Goal: Obtain resource: Obtain resource

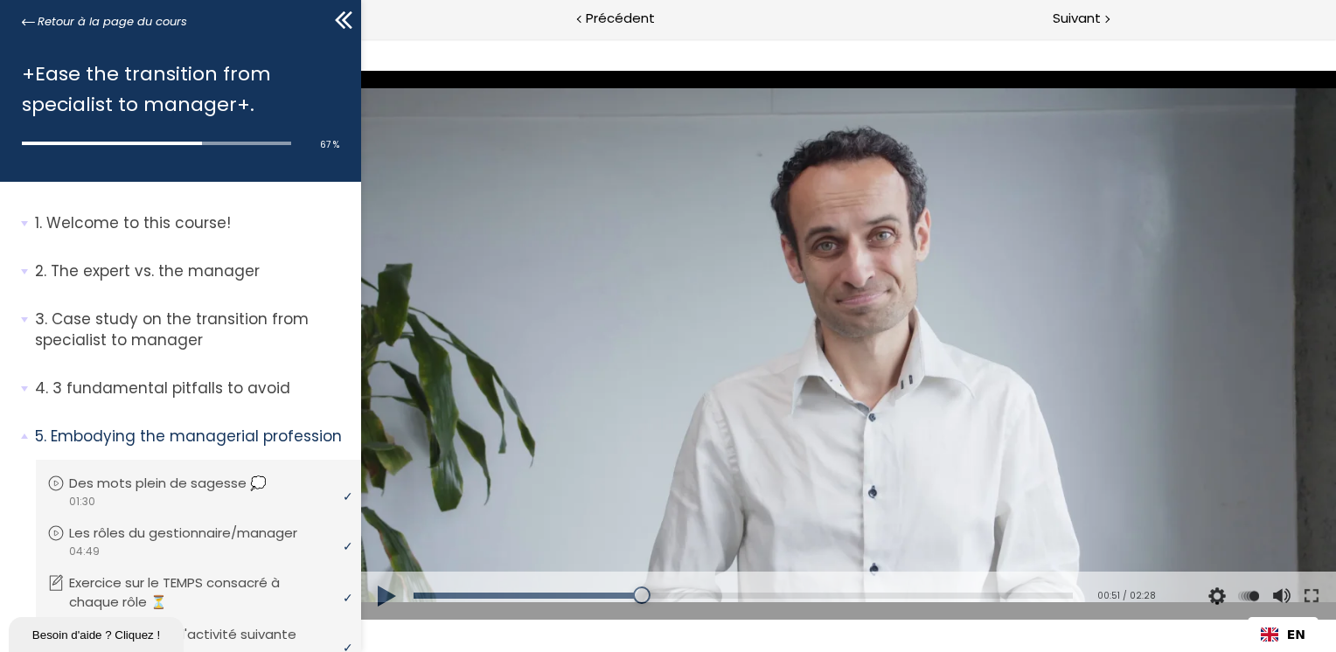
click at [385, 595] on button at bounding box center [386, 596] width 52 height 49
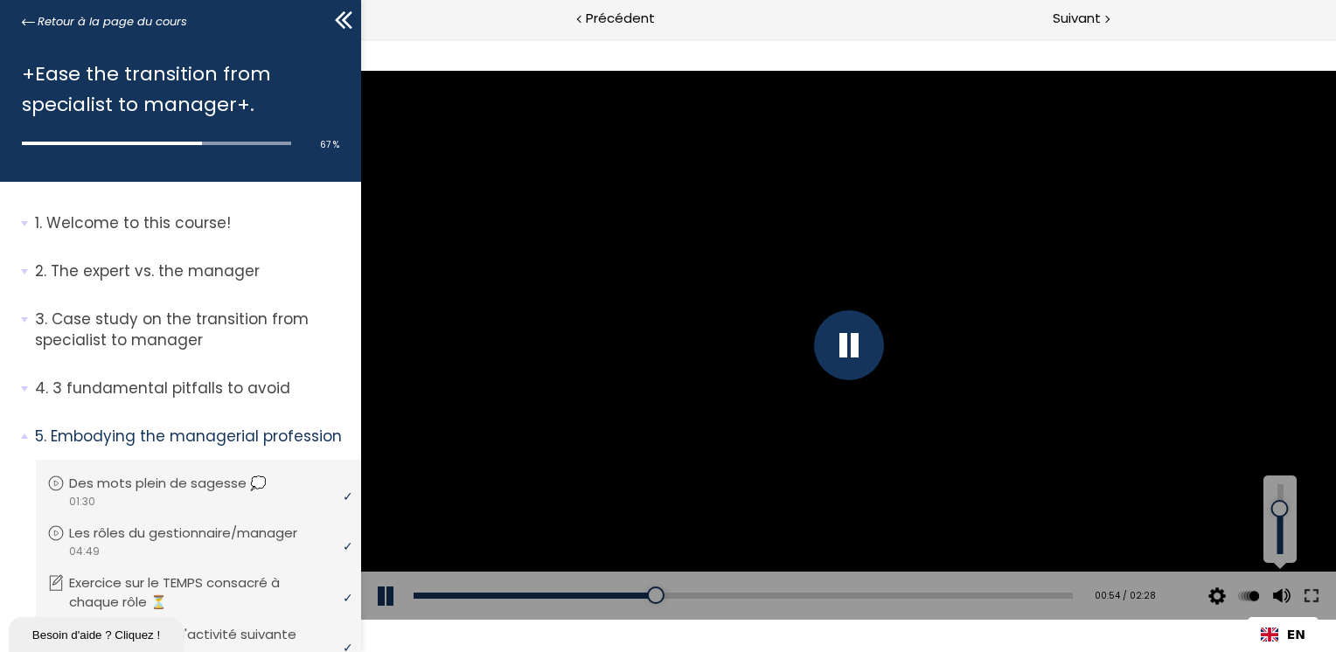
click at [1279, 509] on div at bounding box center [1279, 509] width 0 height 0
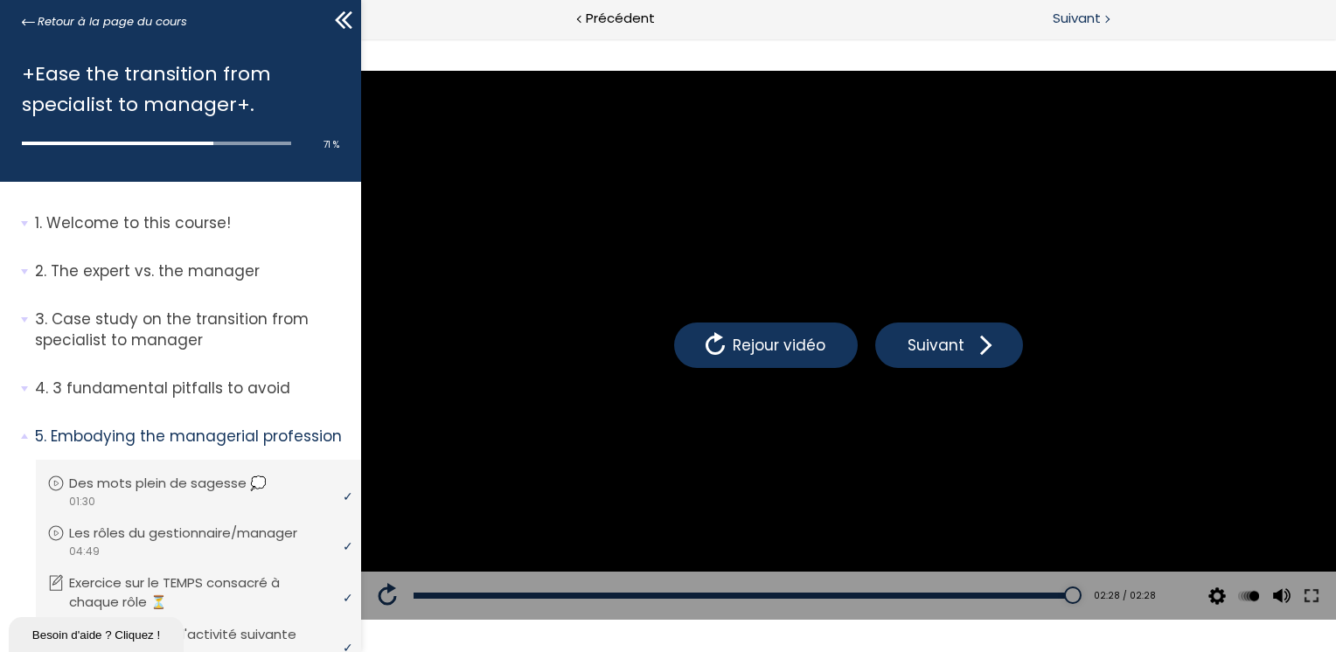
click at [1072, 16] on span "Suivant" at bounding box center [1076, 19] width 48 height 22
click at [1084, 19] on span "Suivant" at bounding box center [1076, 19] width 48 height 22
click at [1082, 17] on span "Suivant" at bounding box center [1076, 19] width 48 height 22
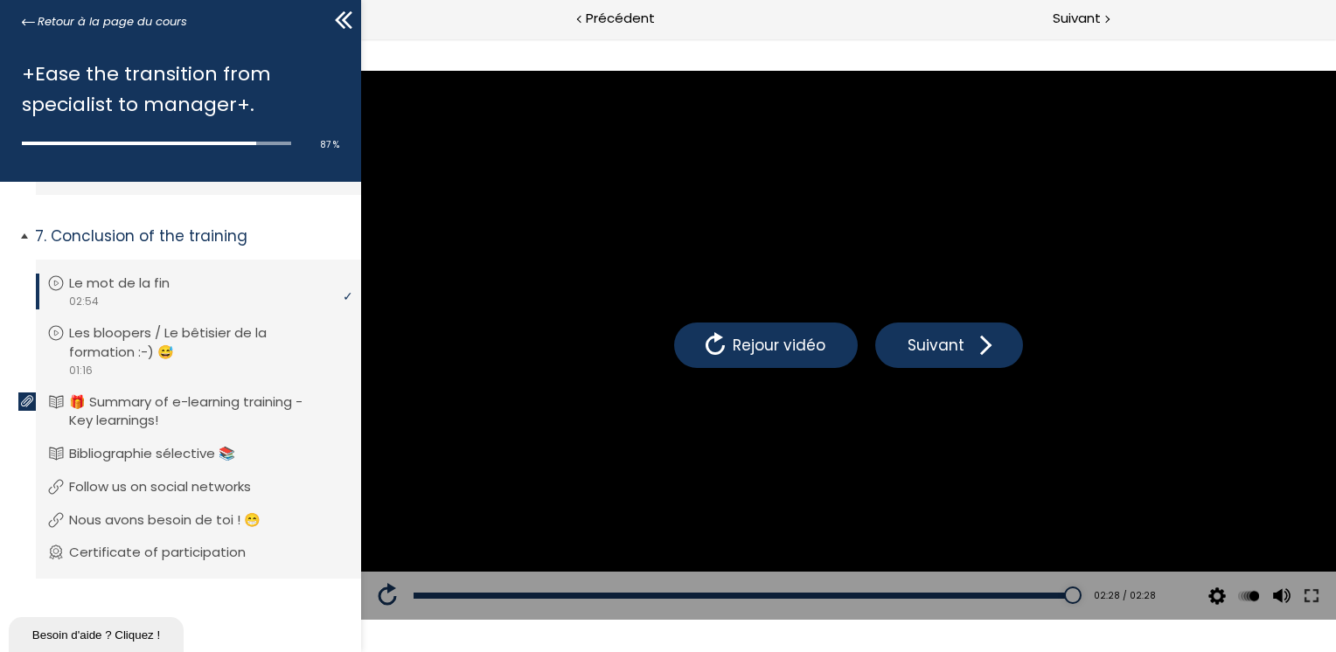
scroll to position [1268, 0]
click at [235, 343] on p "Les bloopers / Le bêtisier de la formation :-) 😅" at bounding box center [211, 342] width 276 height 38
click at [238, 413] on p "🎁 Summary of e-learning training - Key learnings!" at bounding box center [211, 411] width 276 height 38
click at [1320, 52] on div at bounding box center [1321, 54] width 30 height 33
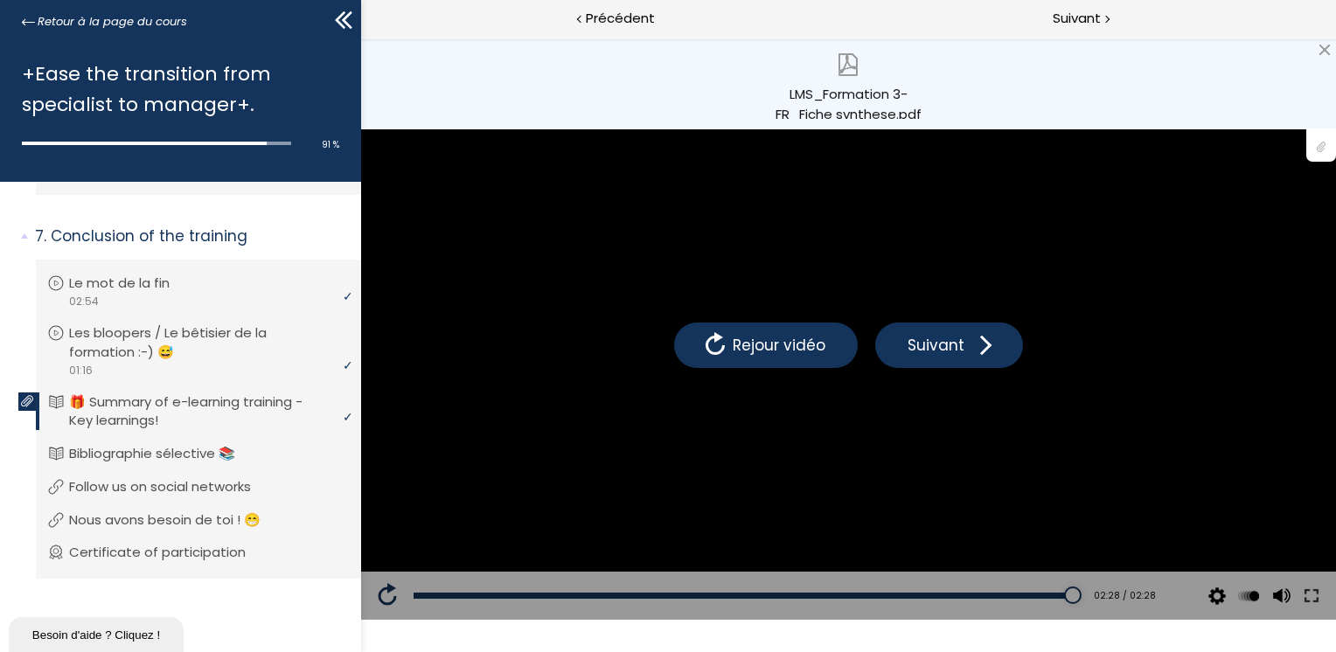
click at [857, 94] on div "LMS_Formation 3-FR_Fiche synthese.pdf" at bounding box center [848, 101] width 149 height 35
click at [152, 460] on p "Bibliographie sélective 📚" at bounding box center [169, 453] width 192 height 19
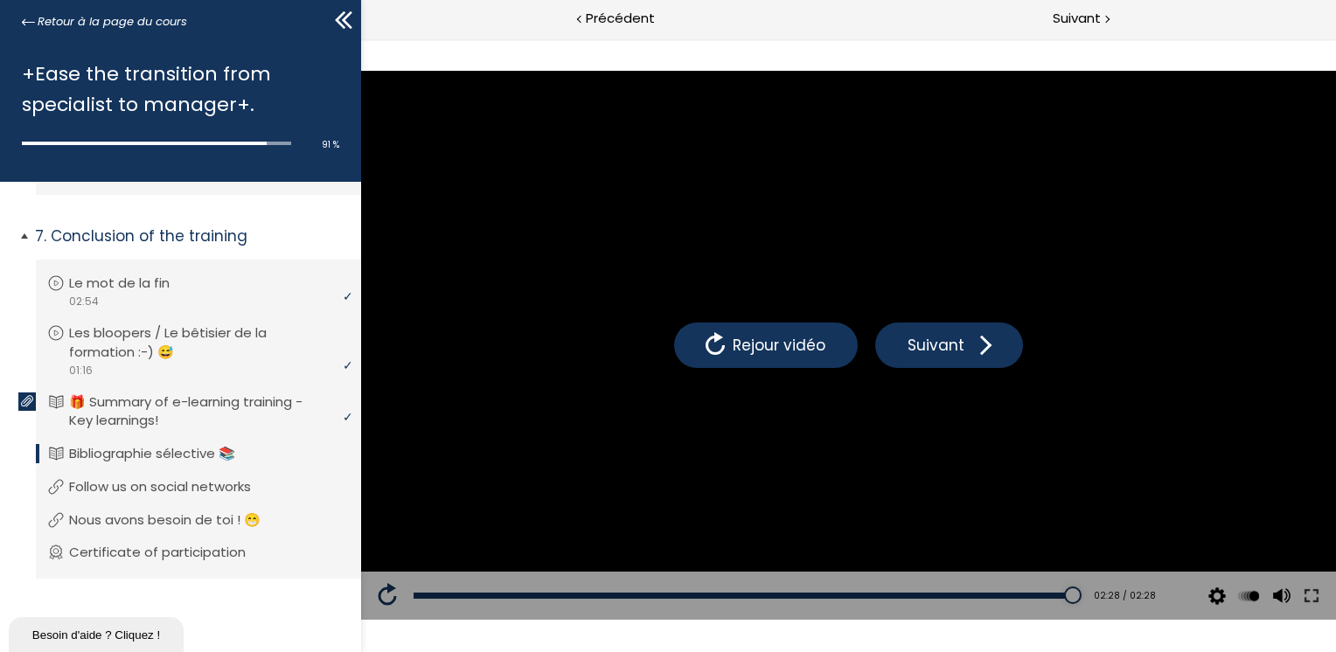
click at [170, 455] on p "Bibliographie sélective 📚" at bounding box center [165, 453] width 192 height 19
click at [174, 487] on p "Follow us on social networks" at bounding box center [177, 486] width 208 height 19
click at [164, 526] on p "Nous avons besoin de toi ! 😁" at bounding box center [182, 519] width 218 height 19
click at [168, 546] on p "Certificate of participation" at bounding box center [174, 552] width 203 height 19
click at [167, 485] on p "Follow us on social networks" at bounding box center [177, 486] width 208 height 19
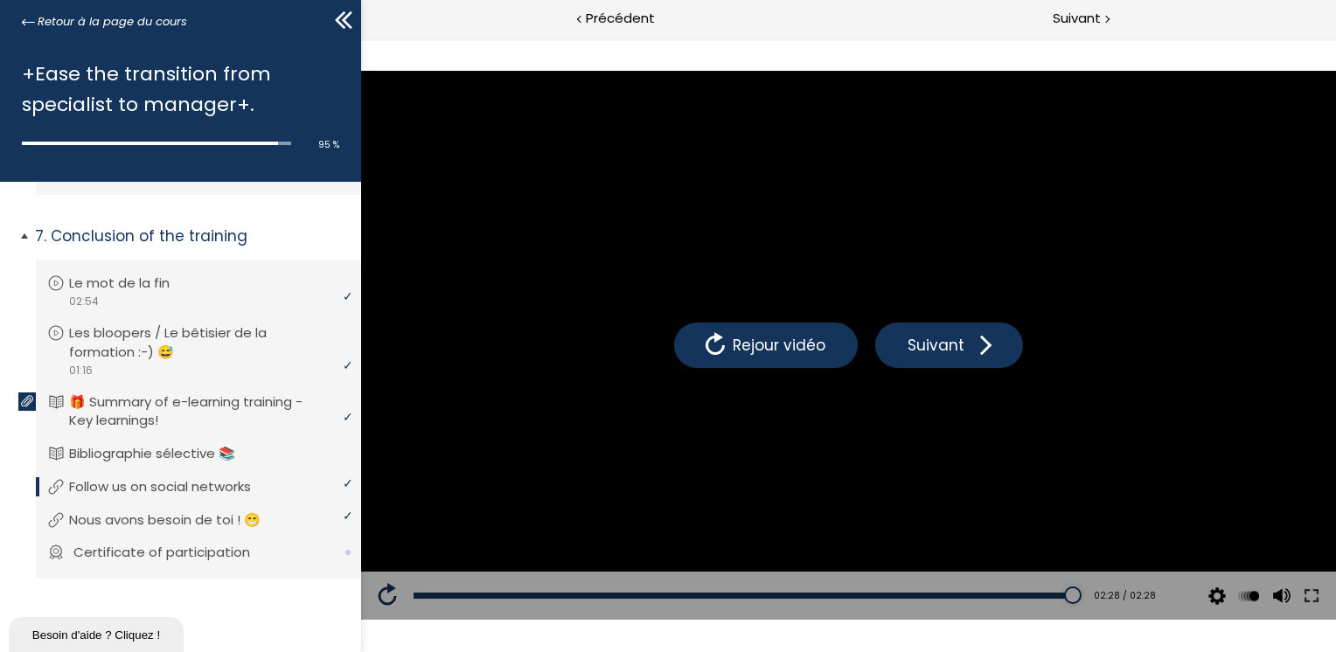
click at [196, 553] on p "Certificate of participation" at bounding box center [174, 552] width 203 height 19
click at [159, 454] on p "Bibliographie sélective 📚" at bounding box center [169, 453] width 192 height 19
click at [167, 559] on p "Certificate of participation" at bounding box center [174, 552] width 203 height 19
click at [125, 556] on p "Certificate of participation" at bounding box center [170, 552] width 203 height 19
click at [133, 551] on p "Certificate of participation" at bounding box center [170, 552] width 203 height 19
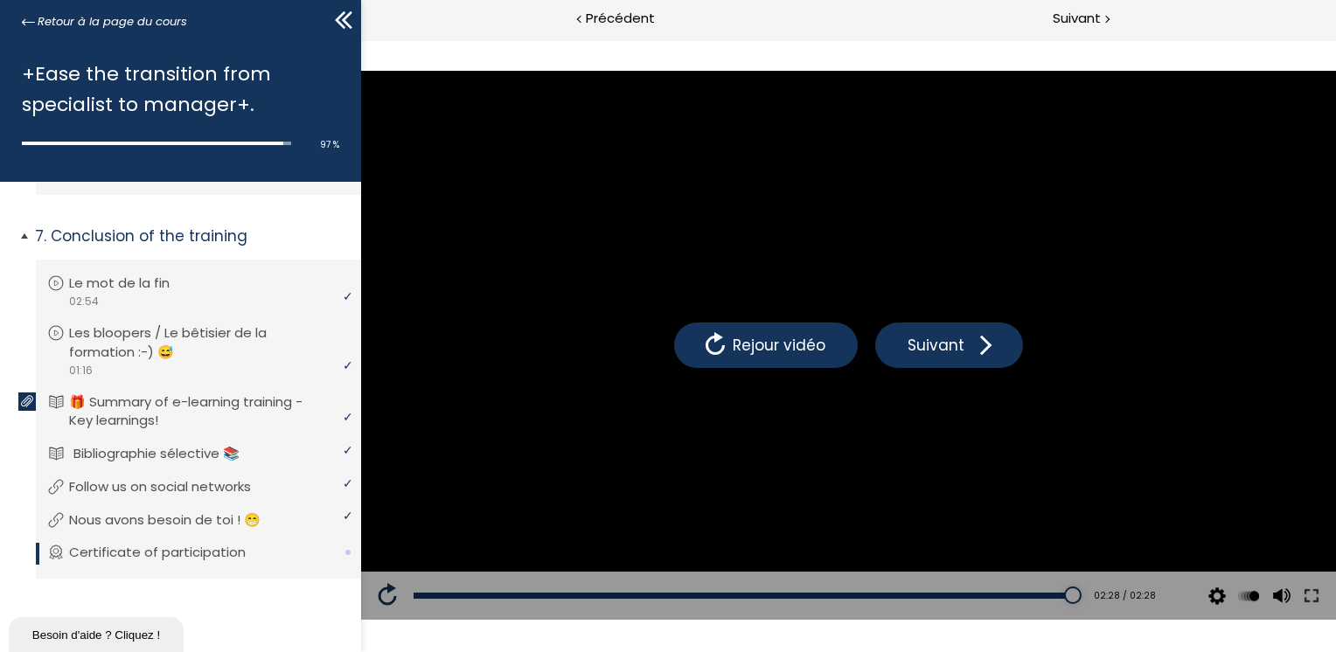
click at [146, 452] on p "Bibliographie sélective 📚" at bounding box center [169, 453] width 192 height 19
click at [143, 550] on p "Certificate of participation" at bounding box center [174, 552] width 203 height 19
click at [143, 550] on p "Certificate of participation" at bounding box center [170, 552] width 203 height 19
click at [1105, 17] on div at bounding box center [1105, 18] width 5 height 22
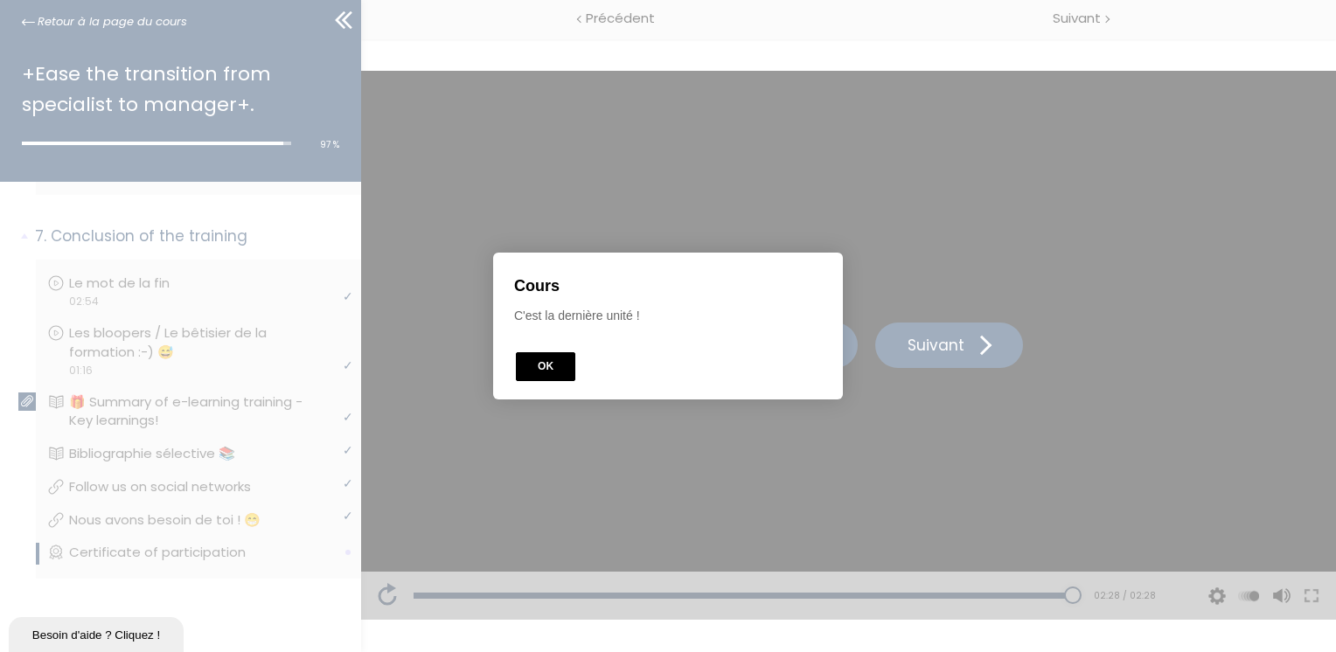
click at [544, 375] on button "OK" at bounding box center [545, 366] width 59 height 29
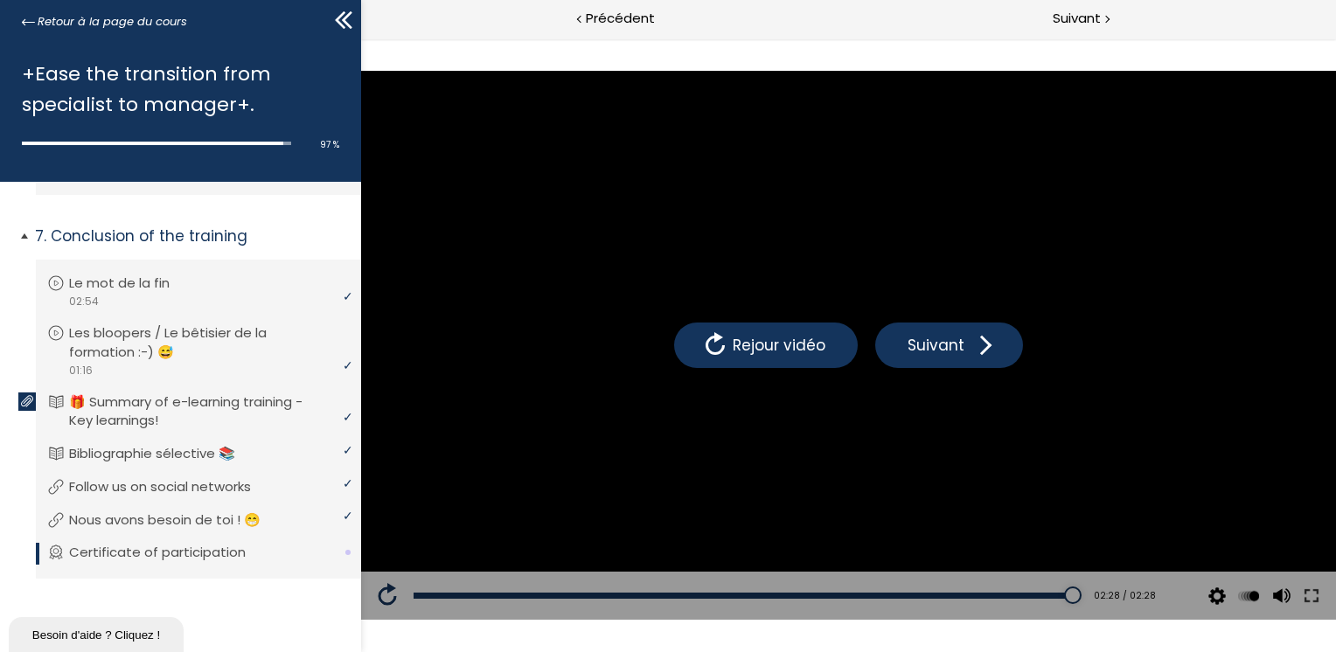
click at [268, 552] on link "Certificate of participation" at bounding box center [196, 552] width 298 height 19
click at [623, 14] on span "Précédent" at bounding box center [620, 19] width 69 height 22
click at [210, 560] on p "Certificate of participation" at bounding box center [174, 552] width 203 height 19
